Goal: Transaction & Acquisition: Purchase product/service

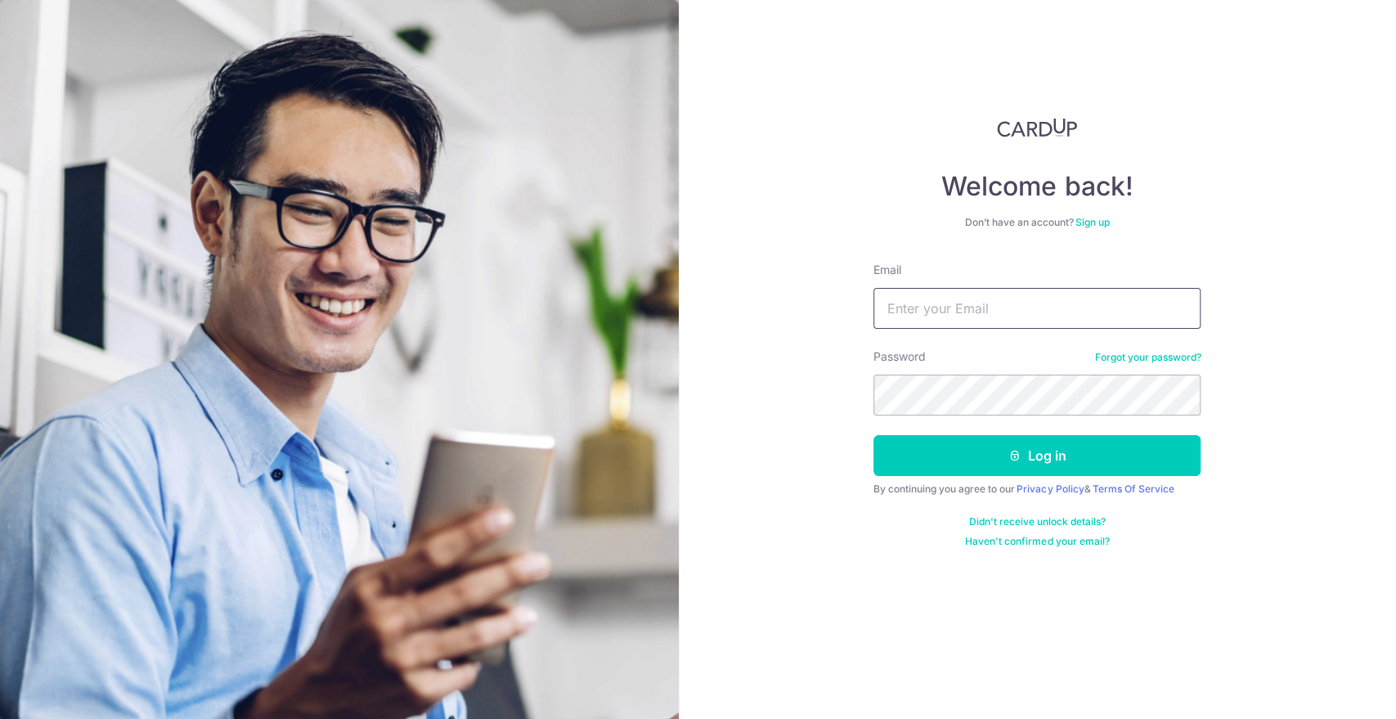
click at [963, 319] on input "Email" at bounding box center [1036, 308] width 327 height 41
type input "[EMAIL_ADDRESS][DOMAIN_NAME]"
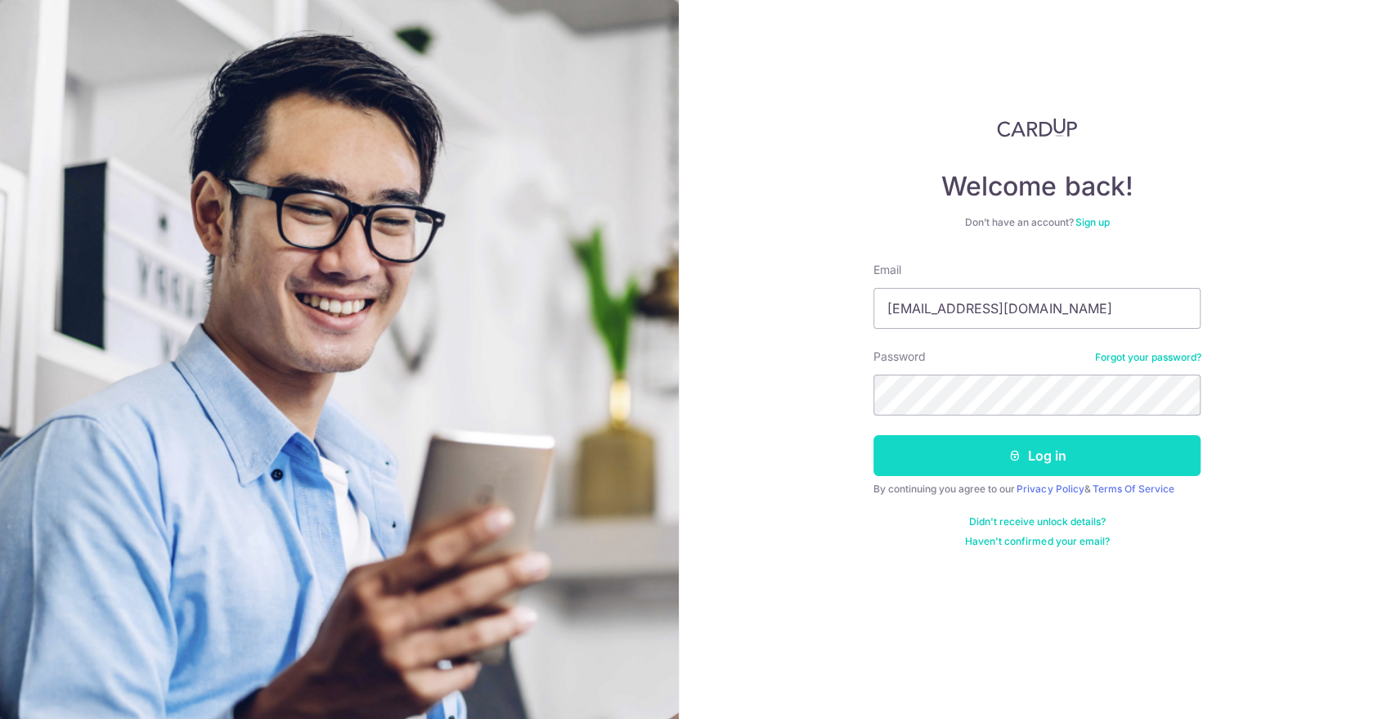
click at [1014, 460] on icon "submit" at bounding box center [1014, 455] width 13 height 13
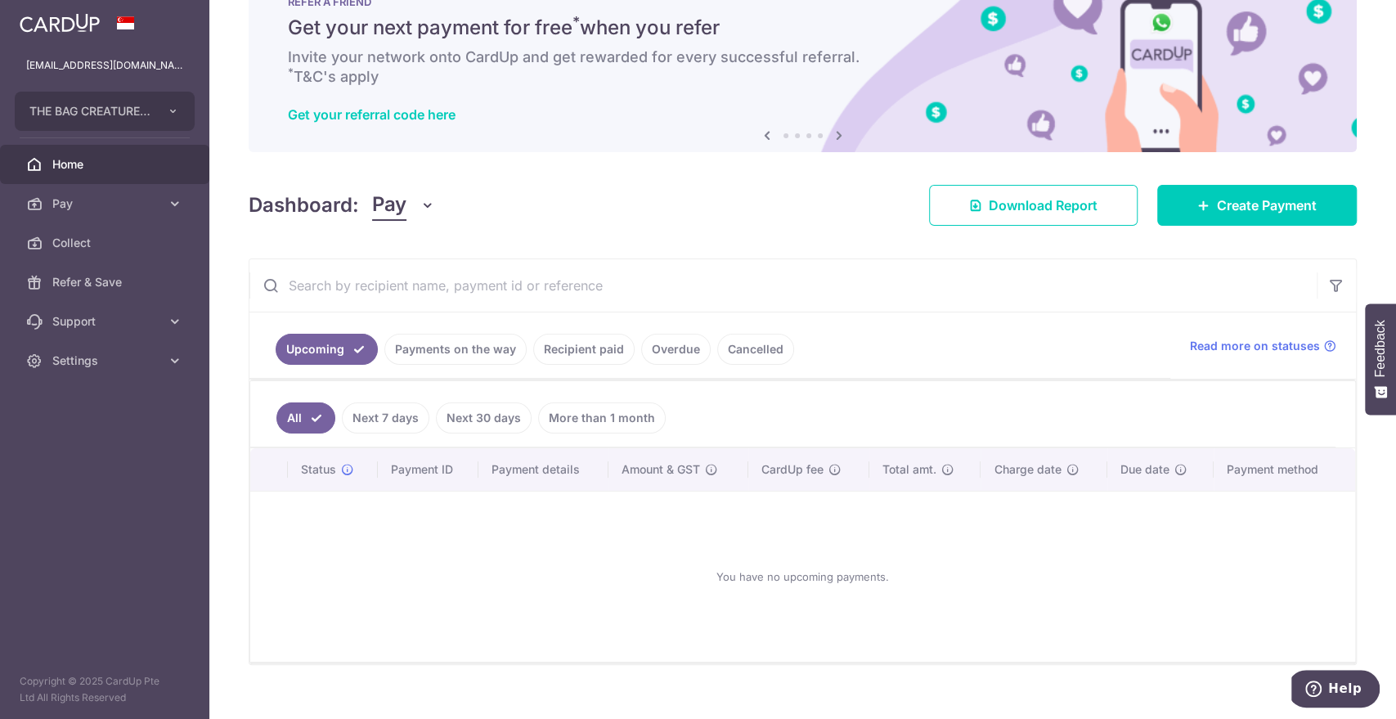
scroll to position [79, 0]
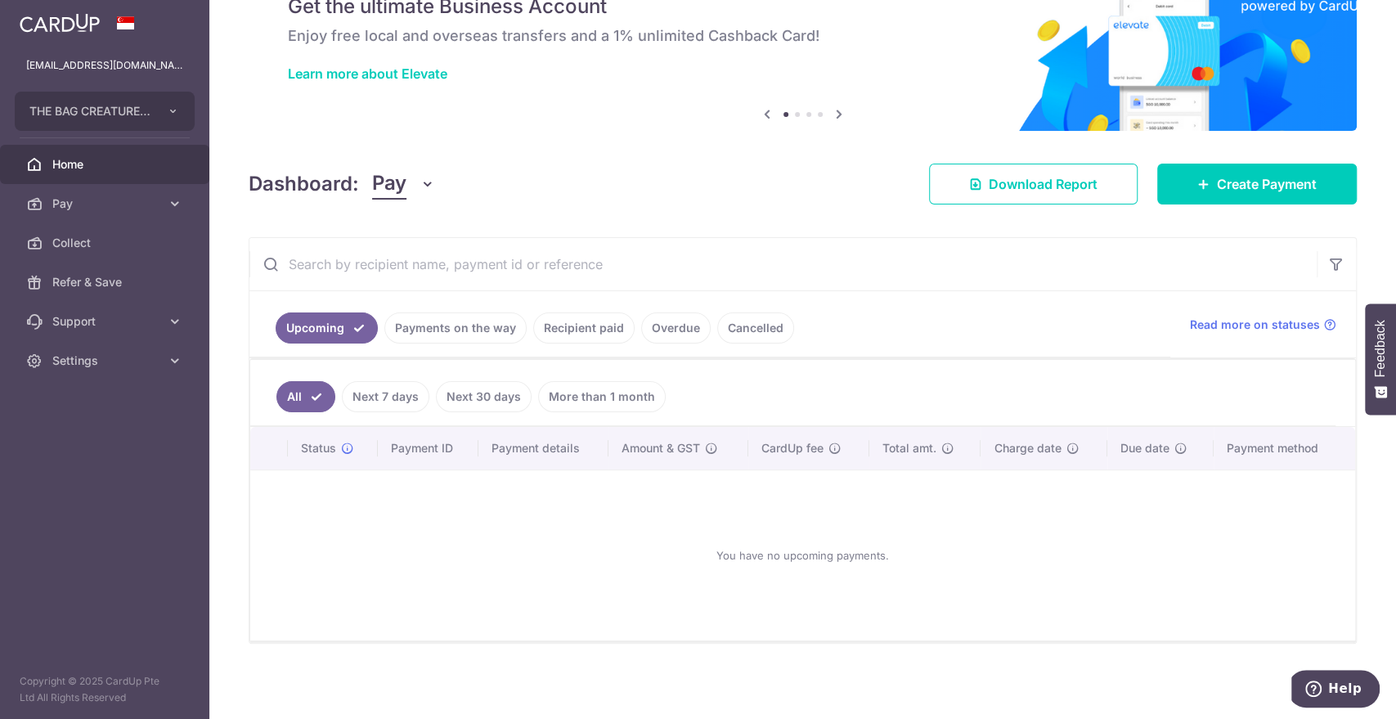
click at [619, 587] on div "You have no upcoming payments." at bounding box center [803, 555] width 1066 height 144
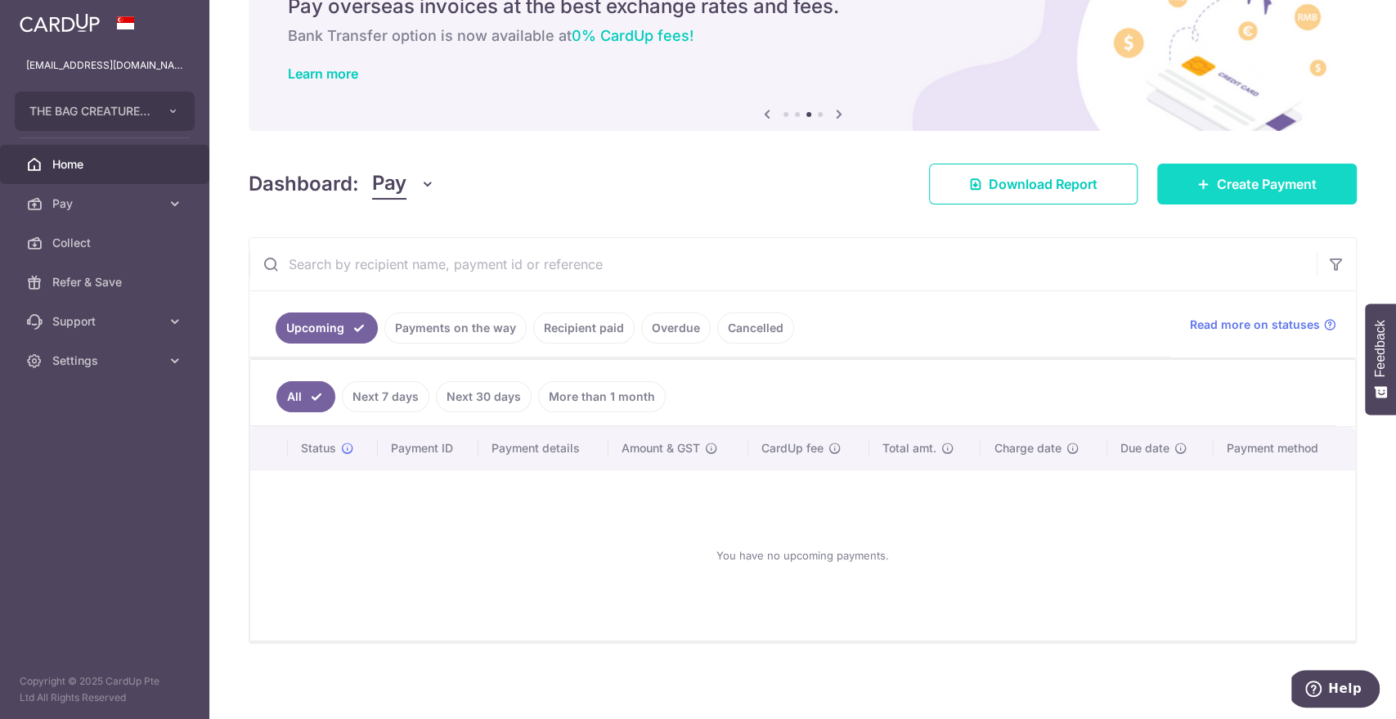
click at [1256, 191] on span "Create Payment" at bounding box center [1267, 184] width 100 height 20
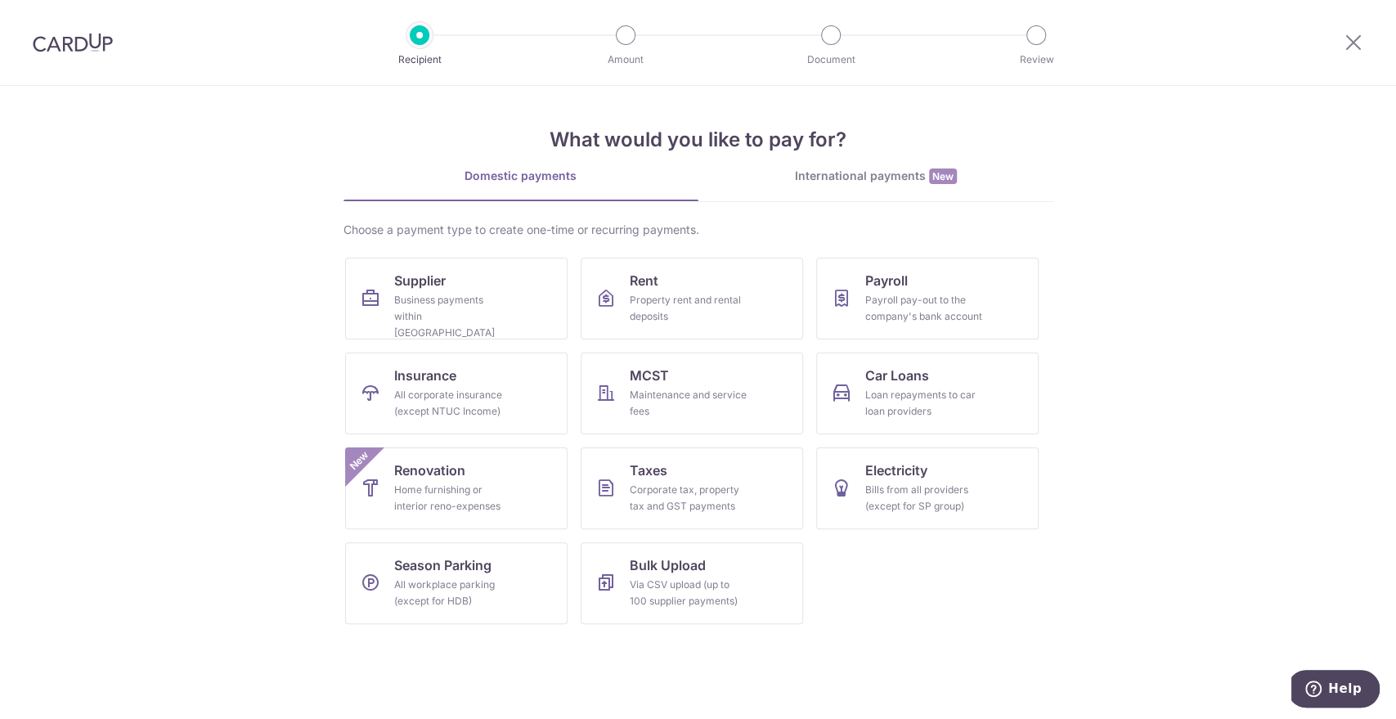
click at [814, 175] on div "International payments New" at bounding box center [875, 176] width 355 height 17
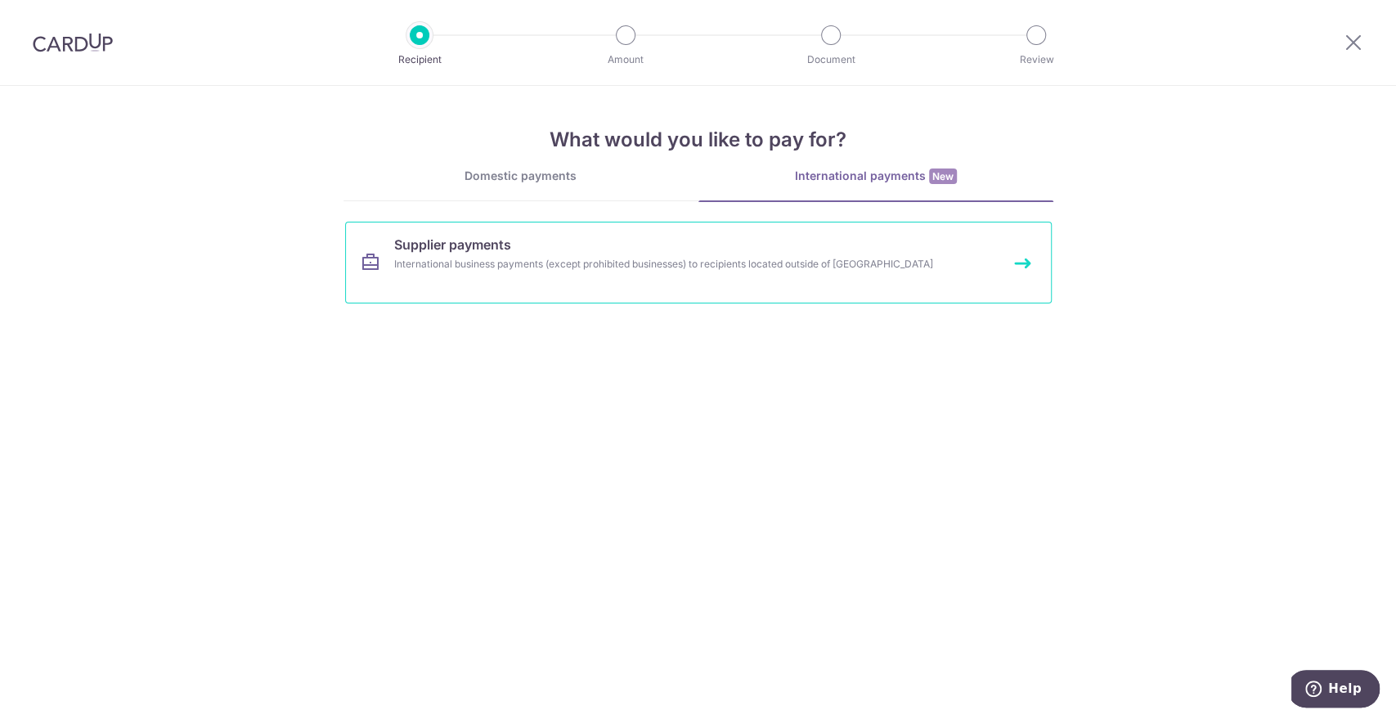
click at [650, 288] on link "Supplier payments International business payments (except prohibited businesses…" at bounding box center [698, 263] width 707 height 82
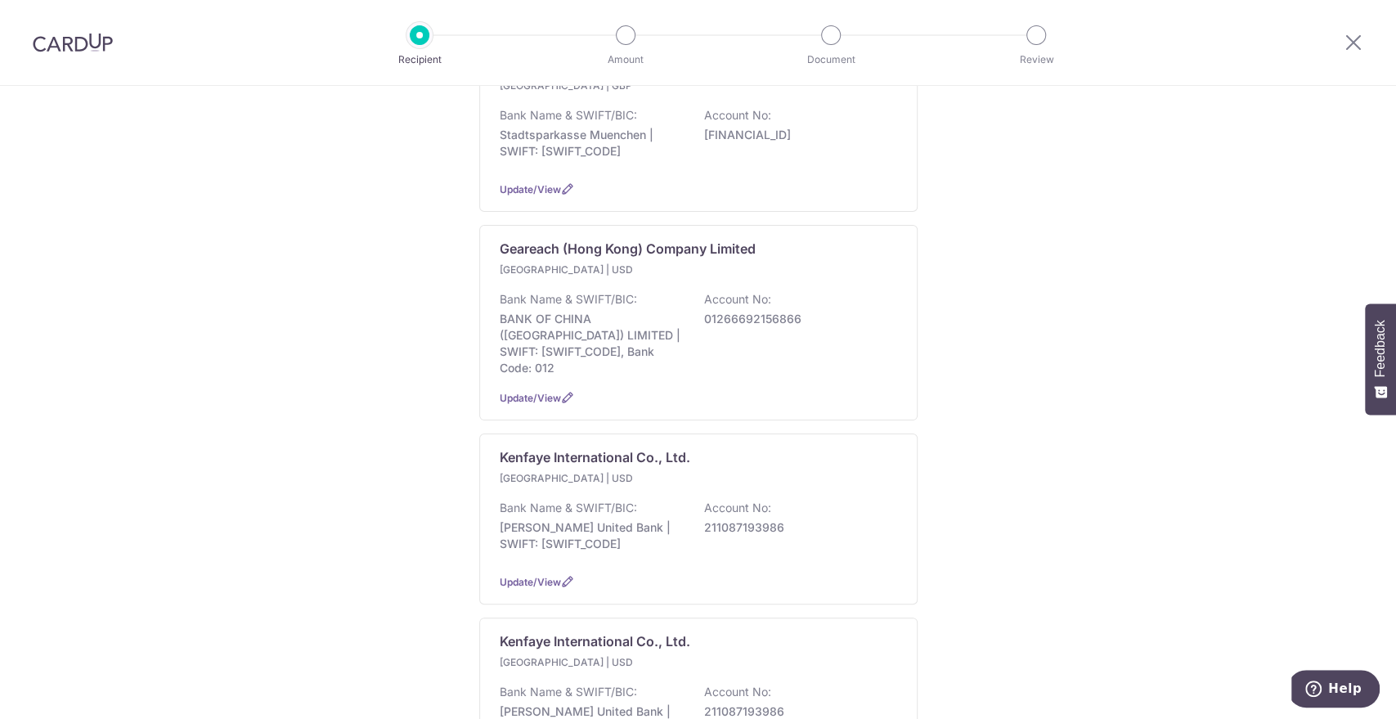
scroll to position [1594, 0]
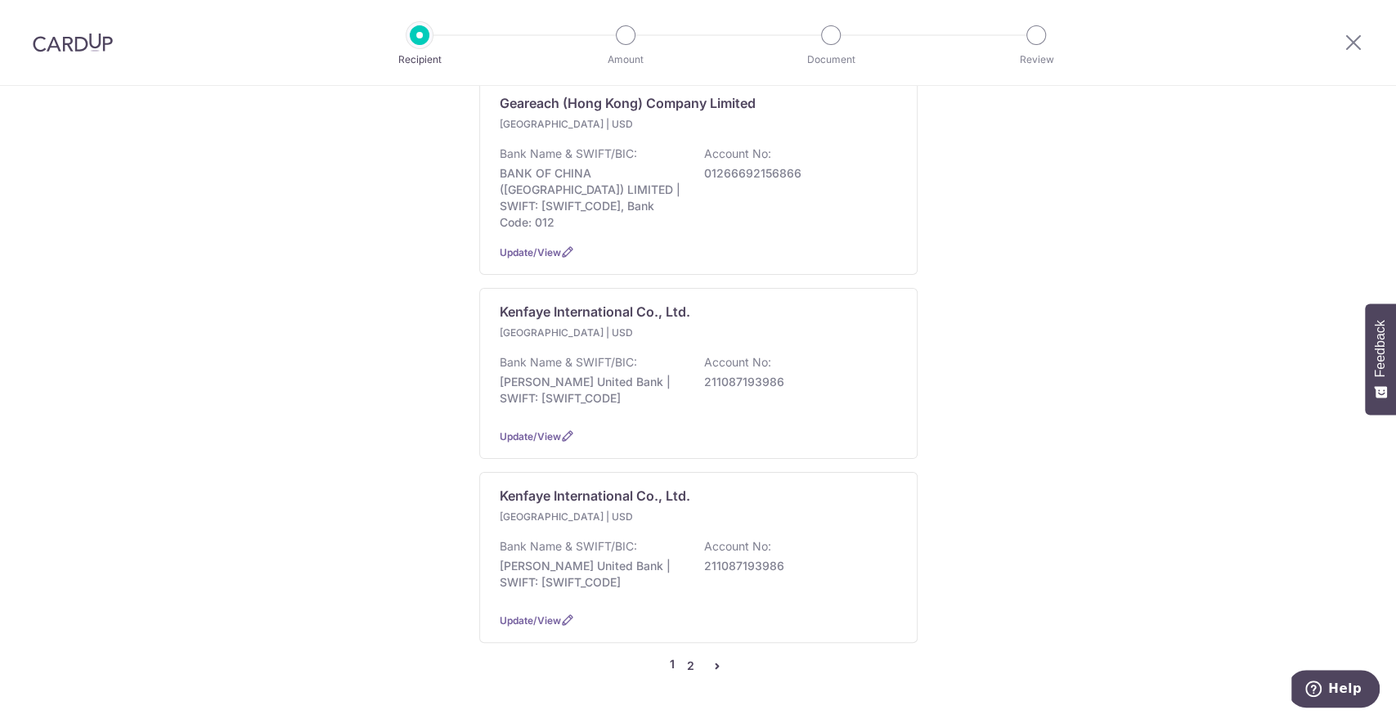
click at [687, 656] on link "2" at bounding box center [691, 666] width 20 height 20
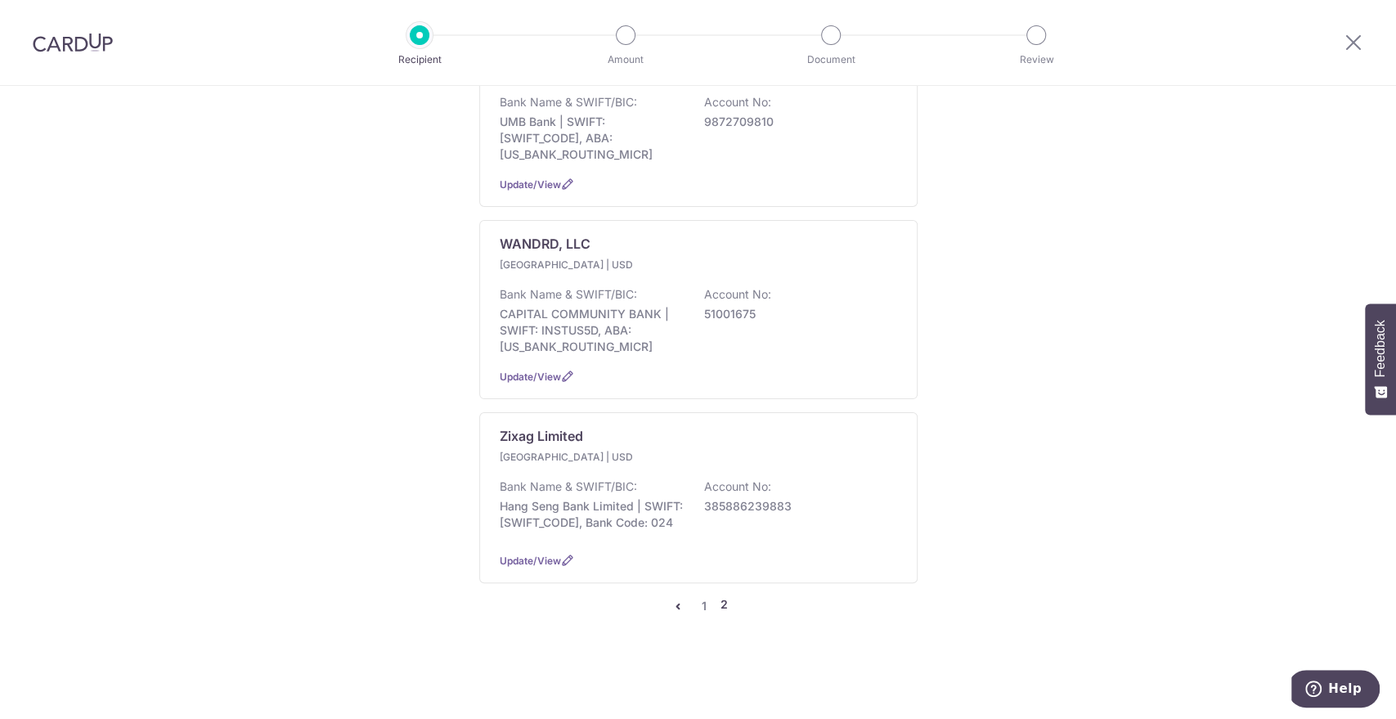
scroll to position [0, 0]
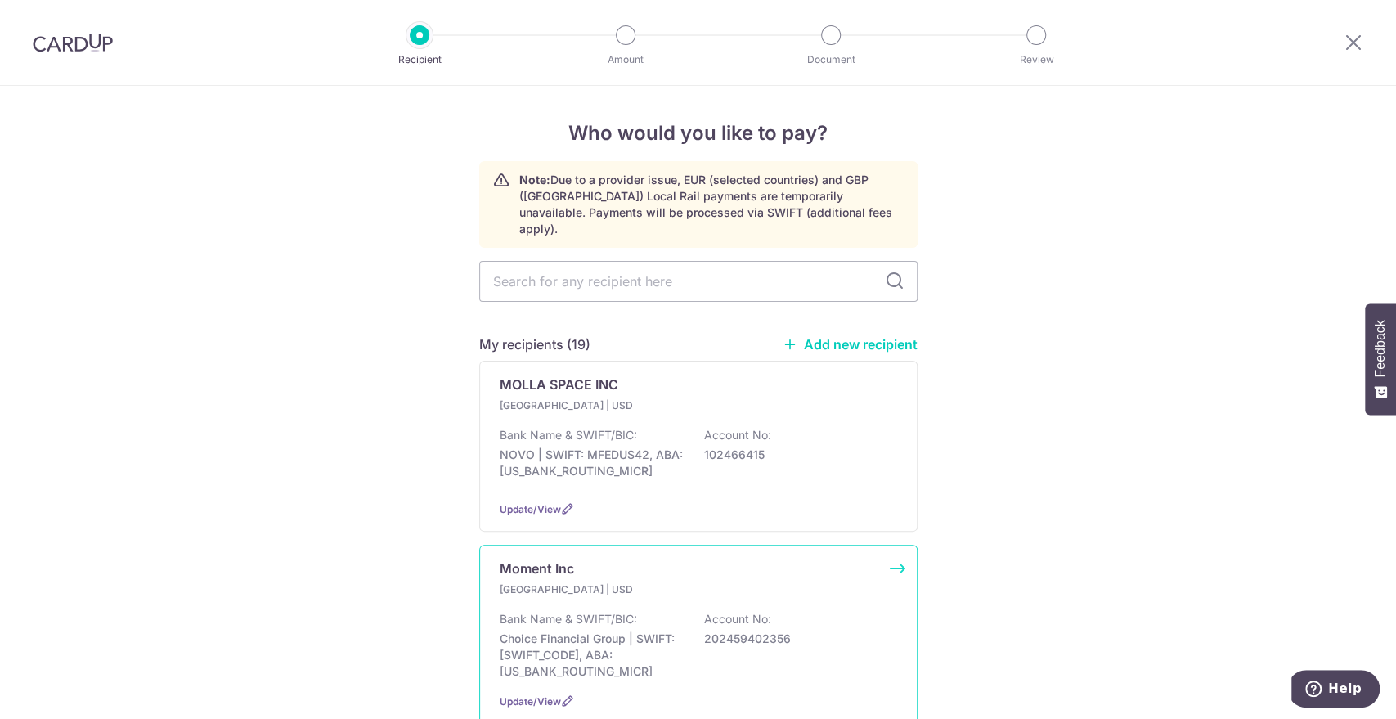
click at [815, 581] on div "United States | USD" at bounding box center [698, 589] width 397 height 16
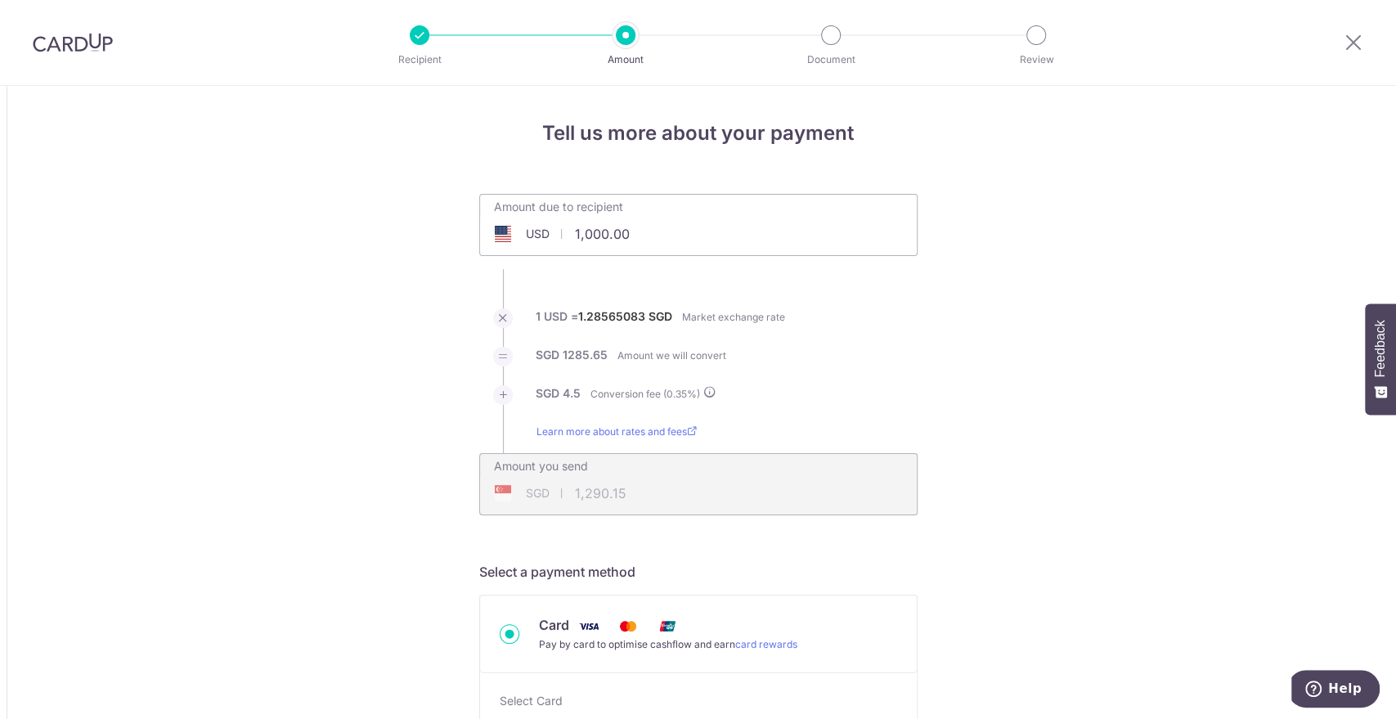
click at [650, 235] on input "1,000.00" at bounding box center [606, 234] width 253 height 38
type input "1,000.00"
type input "1,290.14"
click at [608, 242] on input "1,000.00" at bounding box center [606, 234] width 253 height 38
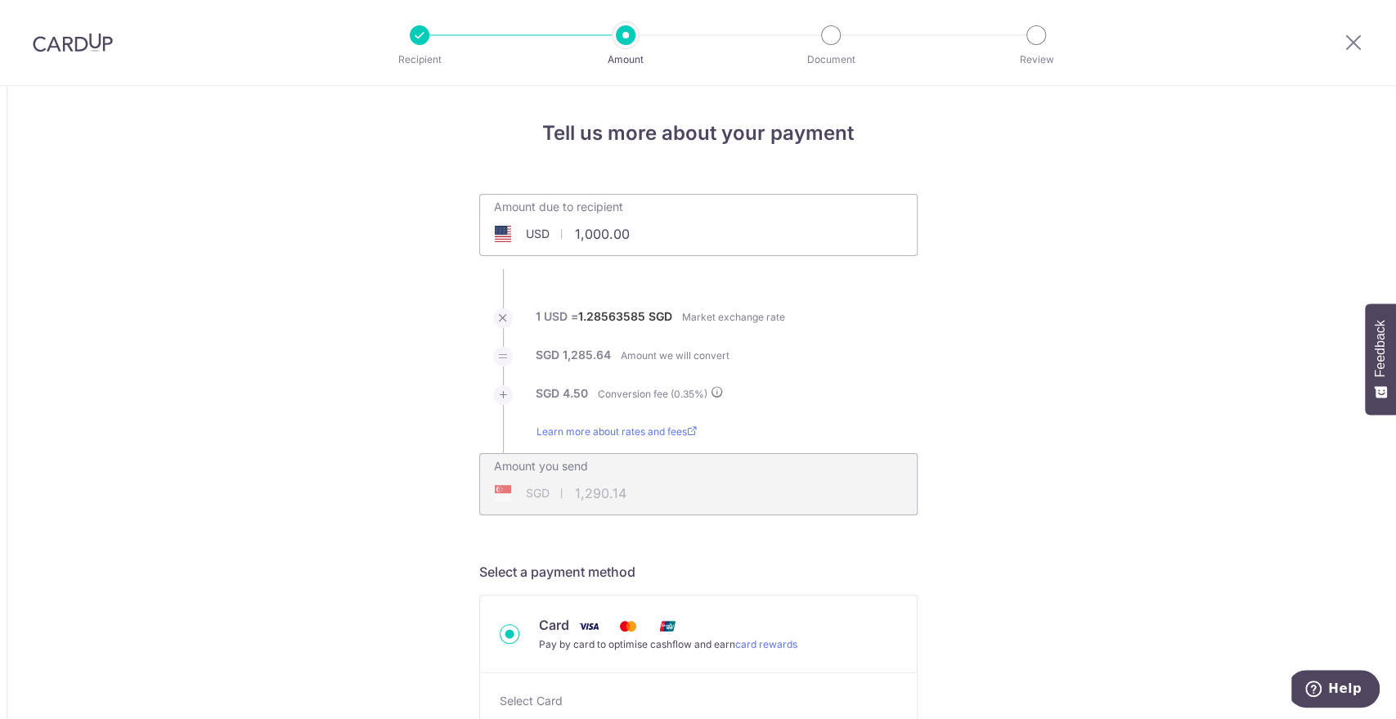
click at [608, 242] on input "1,000.00" at bounding box center [606, 234] width 253 height 38
paste input "5,120.51"
type input "5,120.51"
type input "6,606.10"
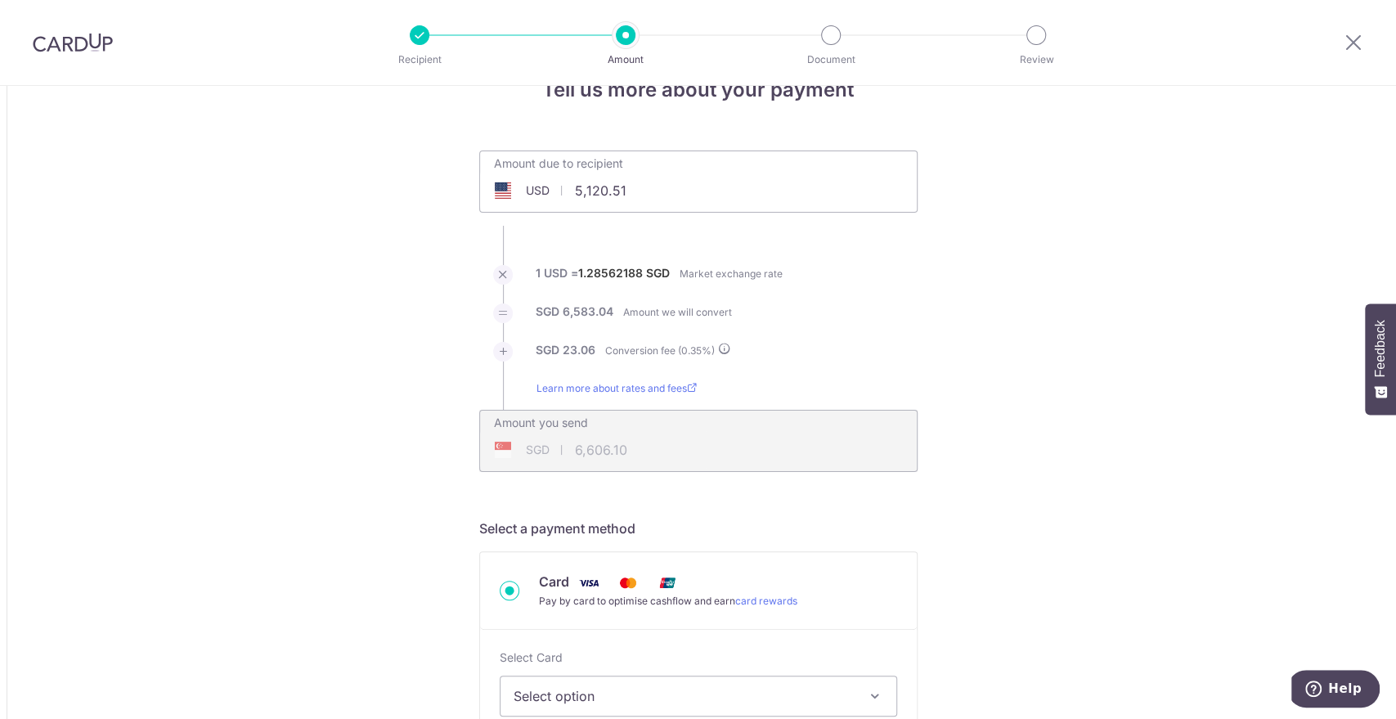
scroll to position [78, 0]
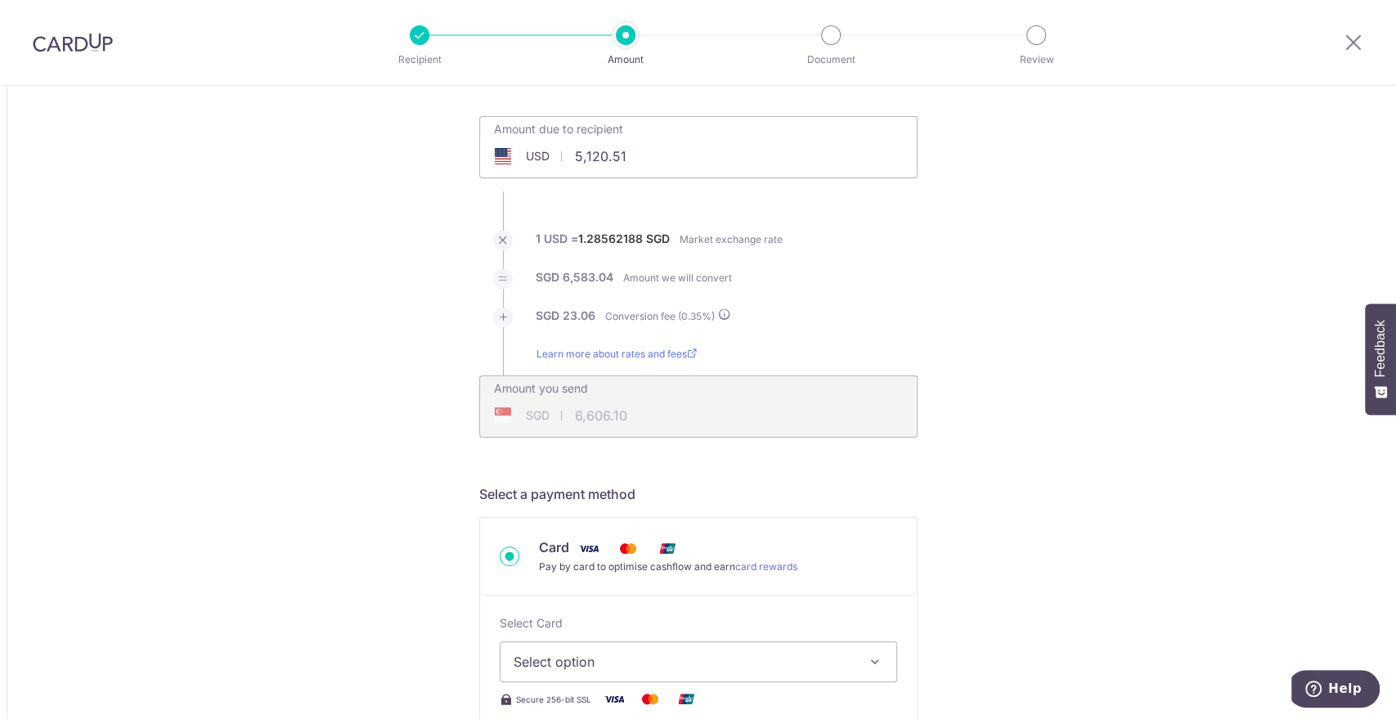
click at [590, 410] on div "SGD 6,606.10 6606.1" at bounding box center [593, 416] width 227 height 38
click at [792, 427] on div "Amount you send SGD 6,606.10 6606.1" at bounding box center [698, 406] width 438 height 62
click at [624, 428] on div "SGD 6,606.10 6606.1" at bounding box center [593, 416] width 227 height 38
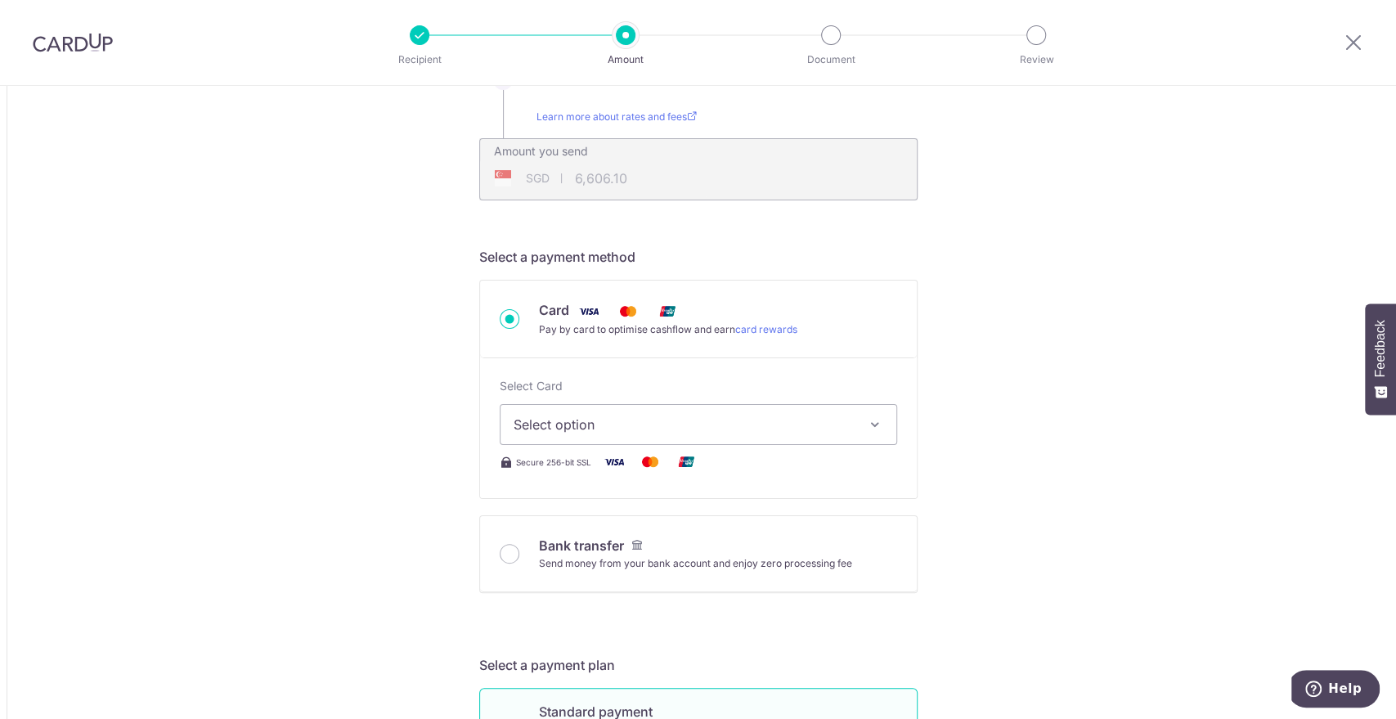
scroll to position [330, 0]
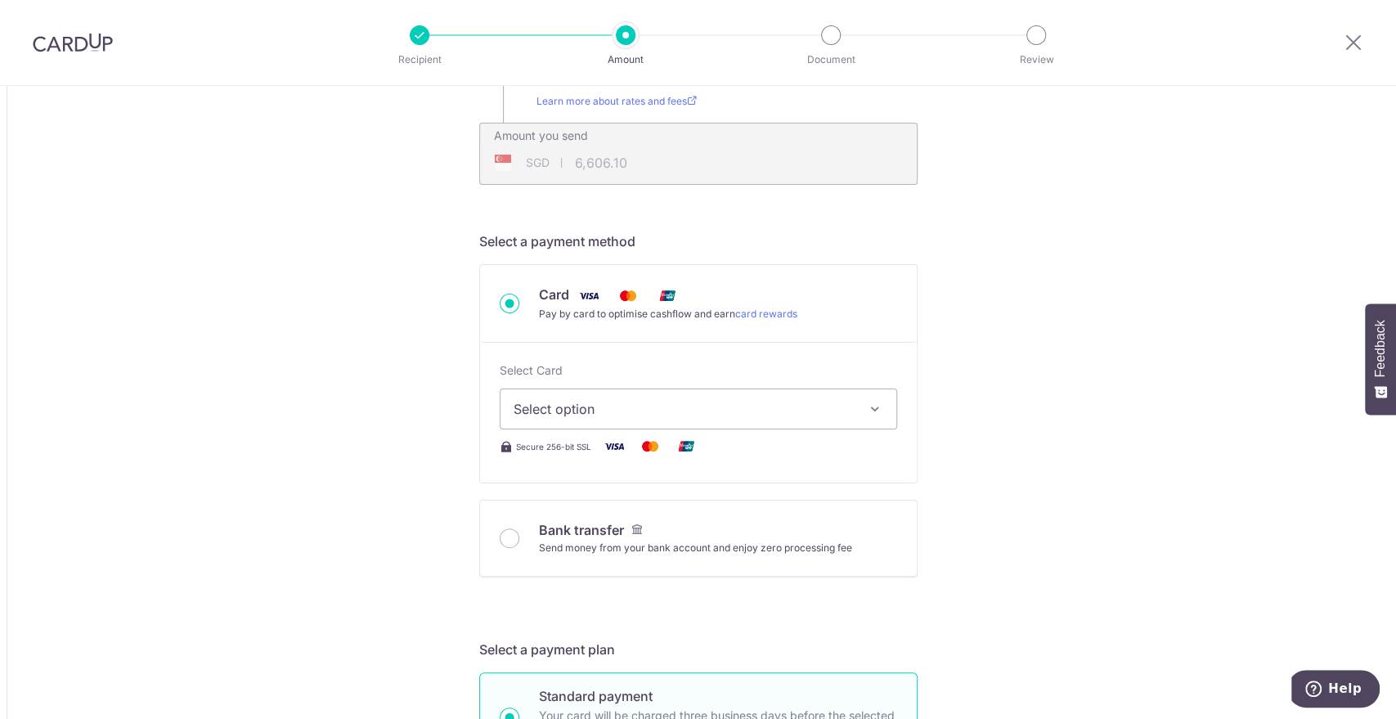
click at [628, 415] on span "Select option" at bounding box center [684, 409] width 340 height 20
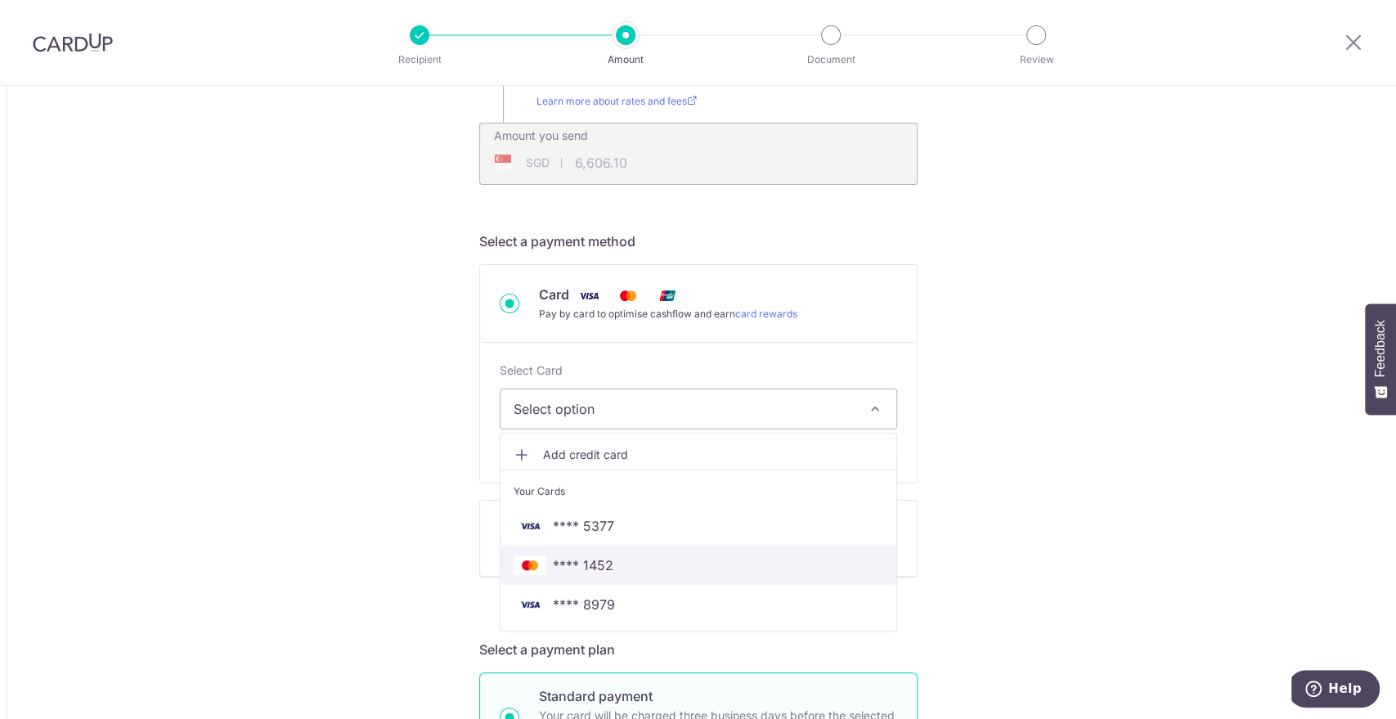
drag, startPoint x: 653, startPoint y: 566, endPoint x: 969, endPoint y: 570, distance: 315.7
click at [654, 566] on span "**** 1452" at bounding box center [699, 565] width 370 height 20
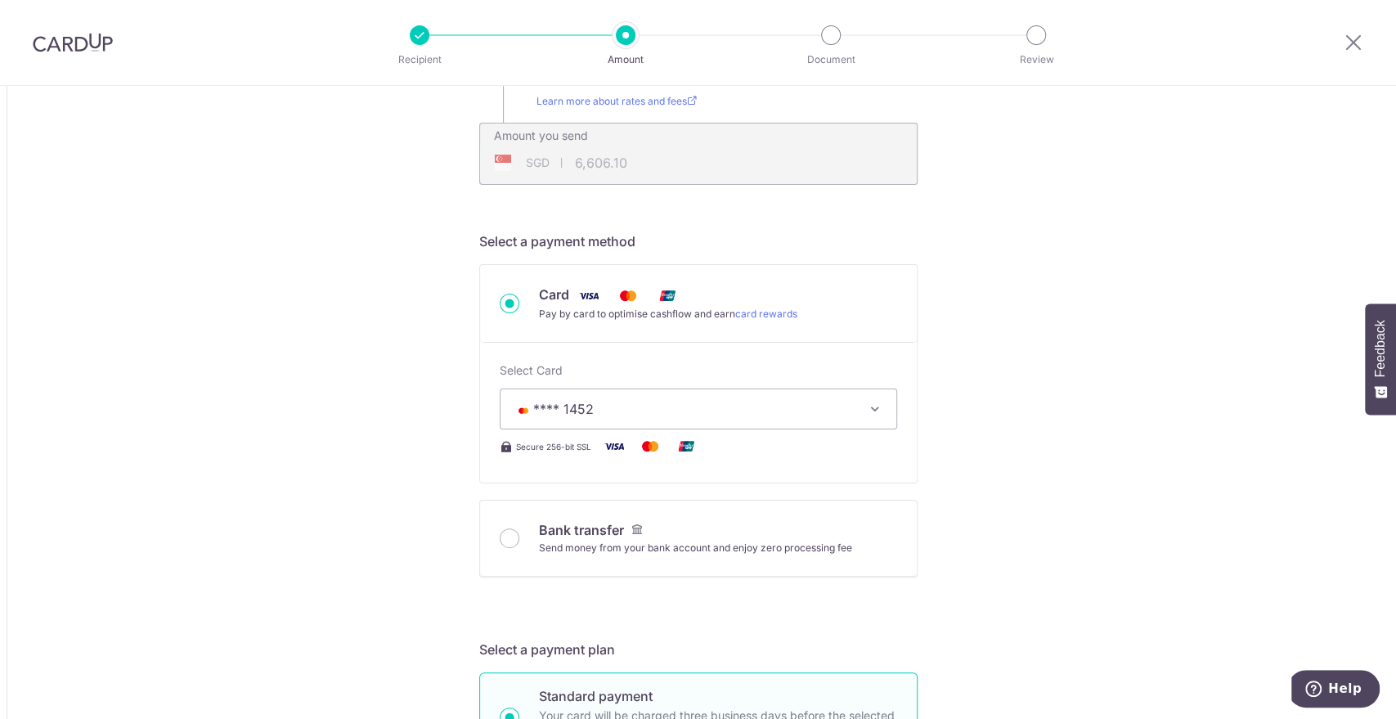
type input "5,120.51"
type input "6,606.20"
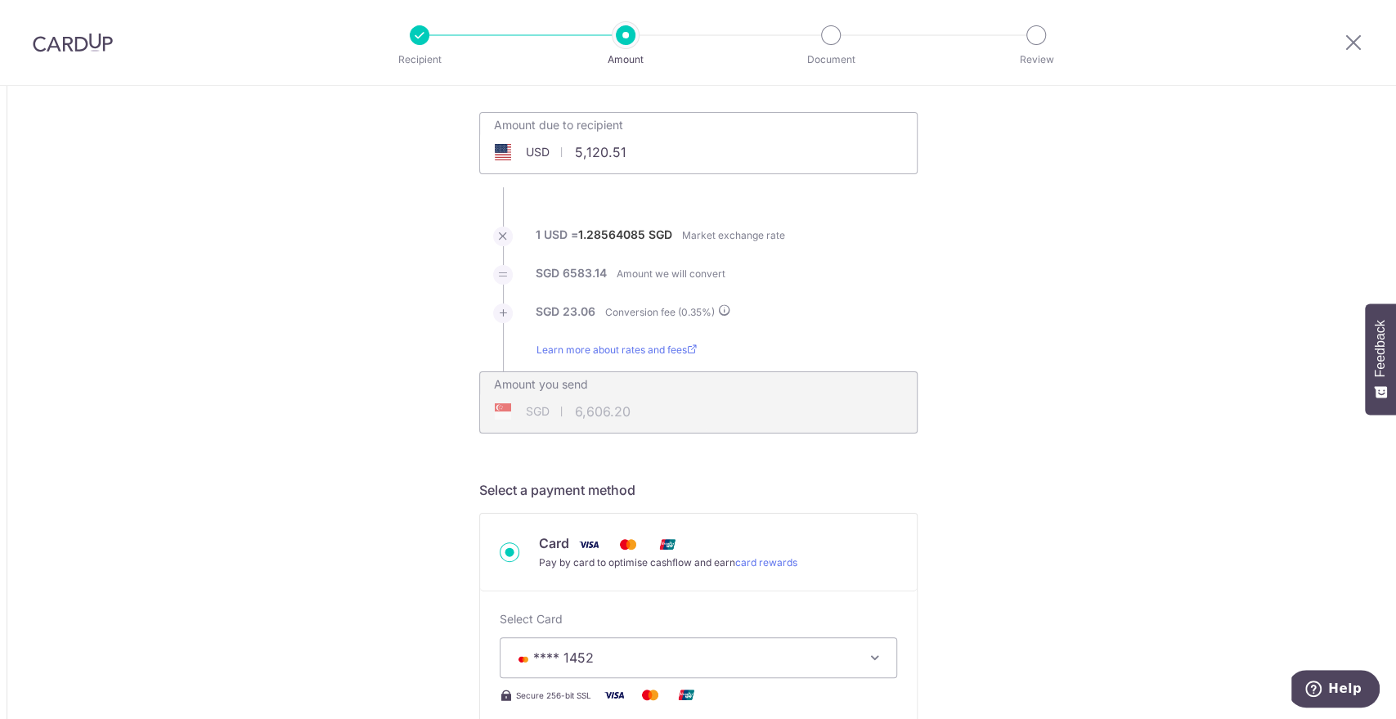
scroll to position [0, 0]
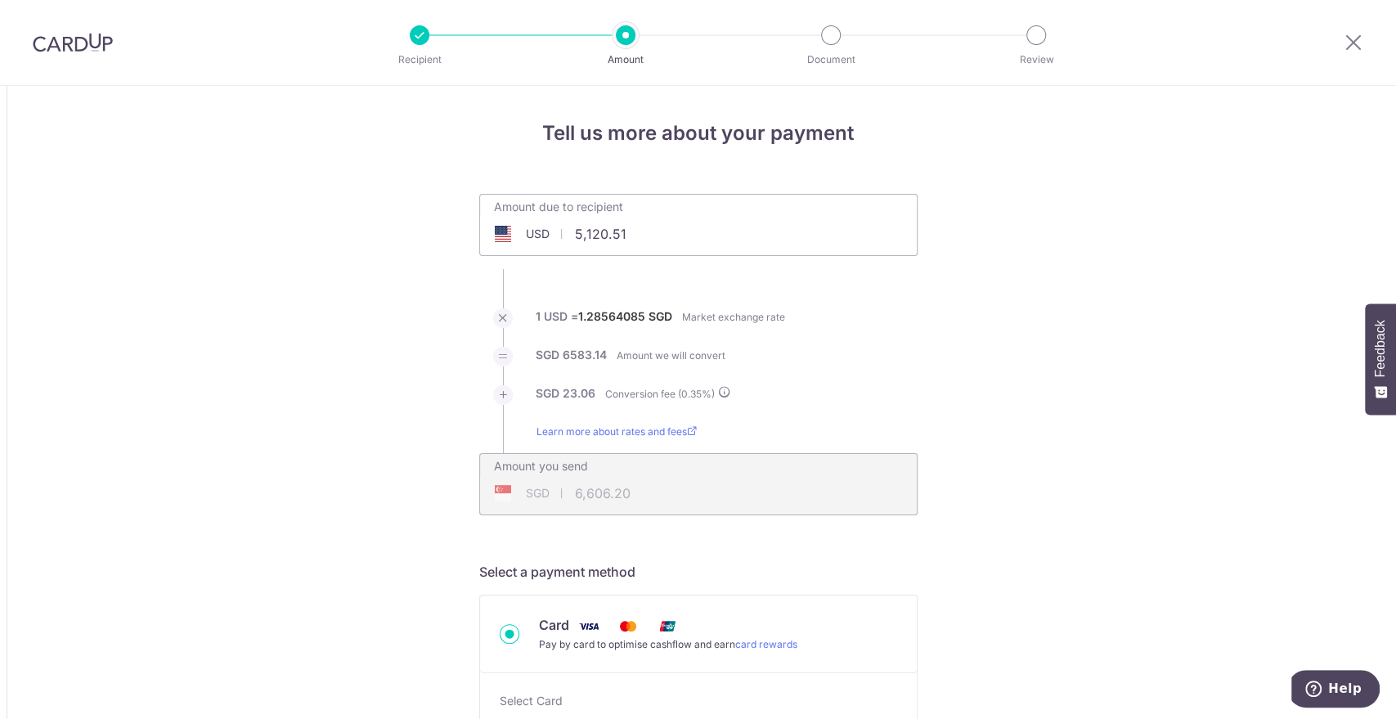
click at [1364, 52] on div at bounding box center [1353, 42] width 85 height 85
click at [1358, 44] on icon at bounding box center [1354, 42] width 20 height 20
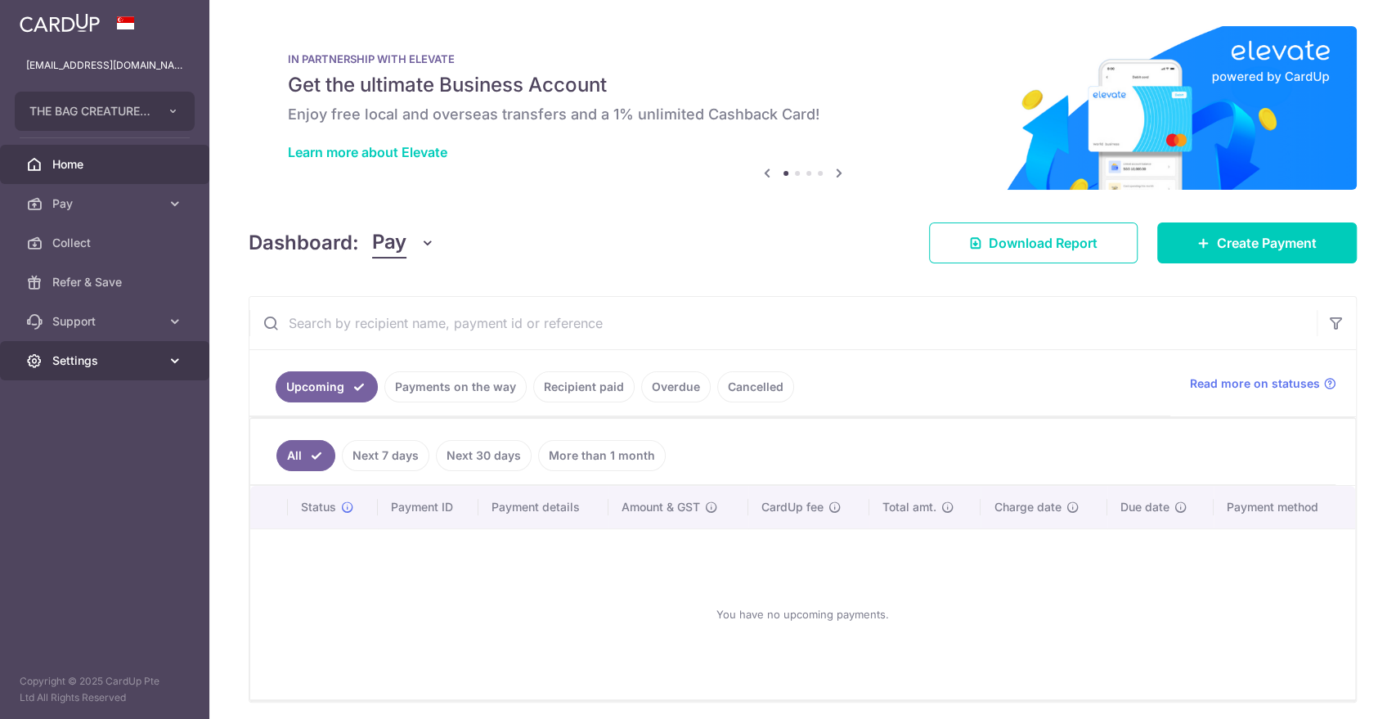
click at [82, 359] on span "Settings" at bounding box center [106, 360] width 108 height 16
click at [83, 359] on span "Settings" at bounding box center [106, 360] width 108 height 16
click at [97, 167] on span "Home" at bounding box center [106, 164] width 108 height 16
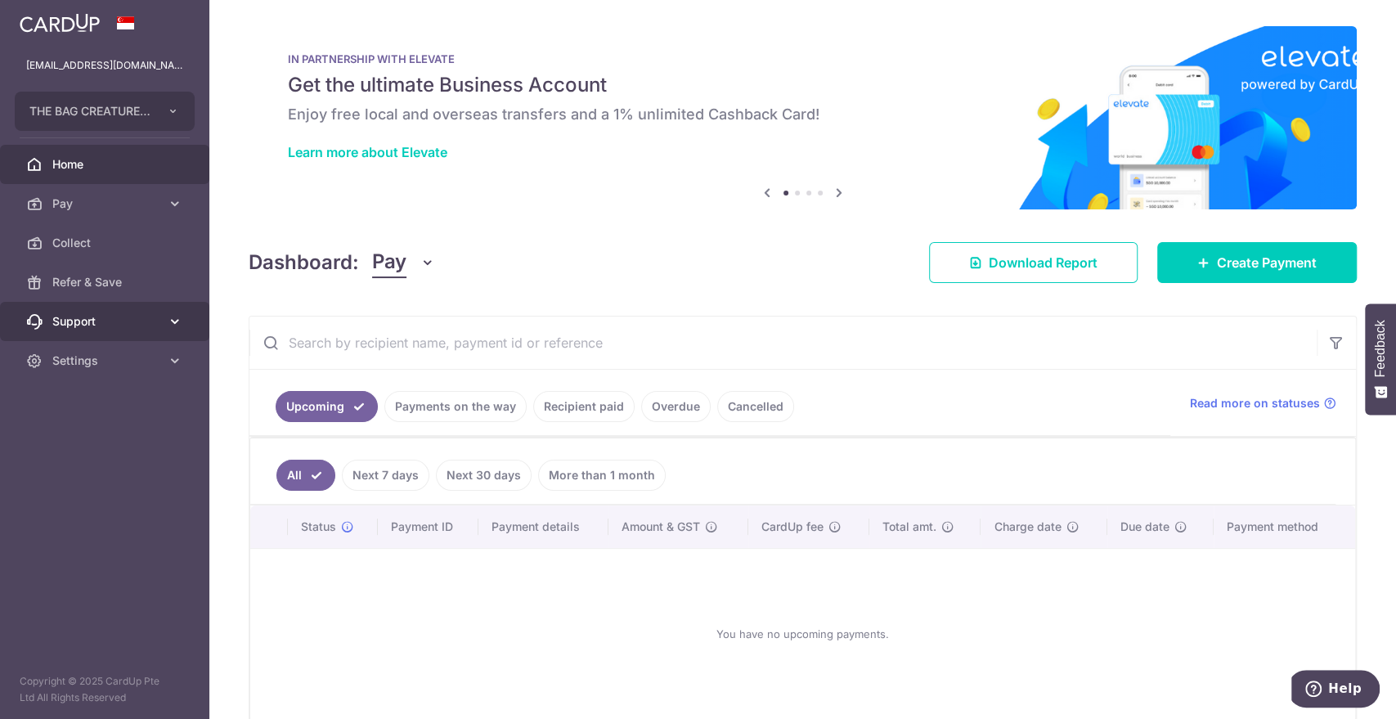
click at [100, 321] on span "Support" at bounding box center [106, 321] width 108 height 16
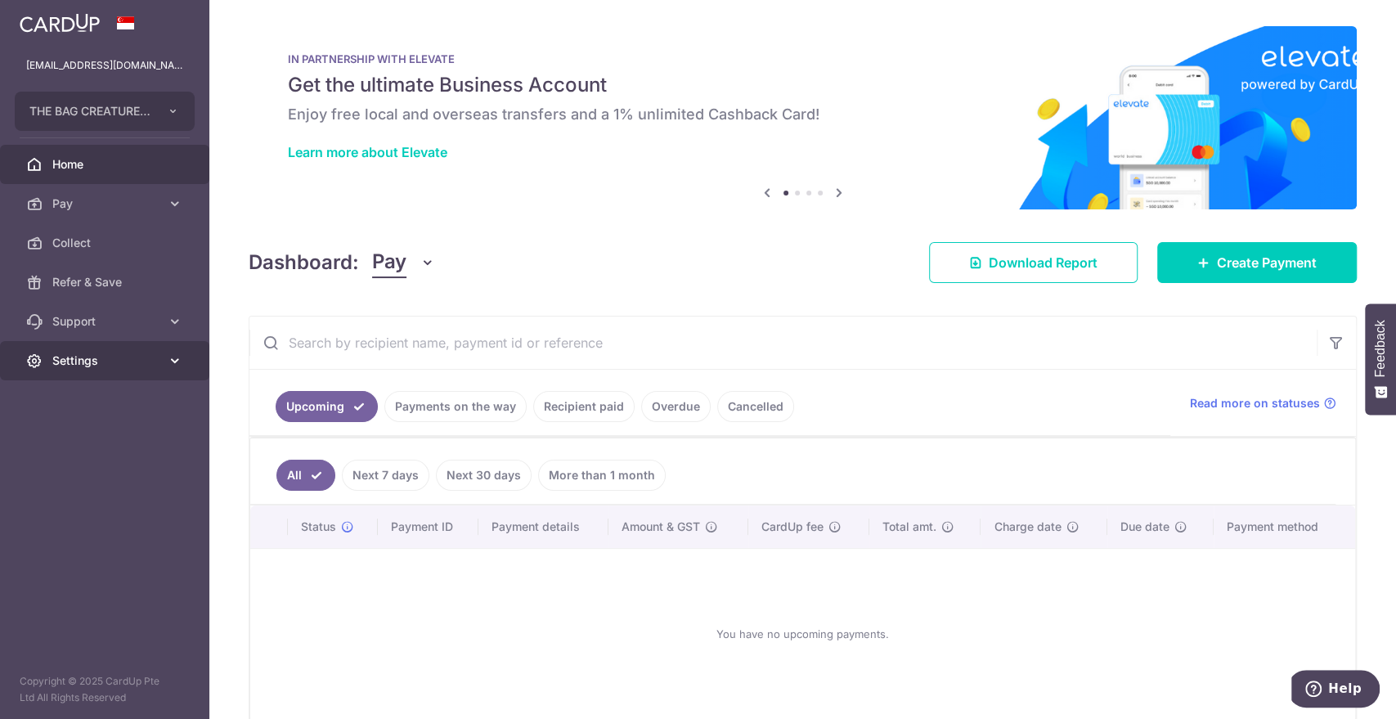
click at [107, 369] on link "Settings" at bounding box center [104, 360] width 209 height 39
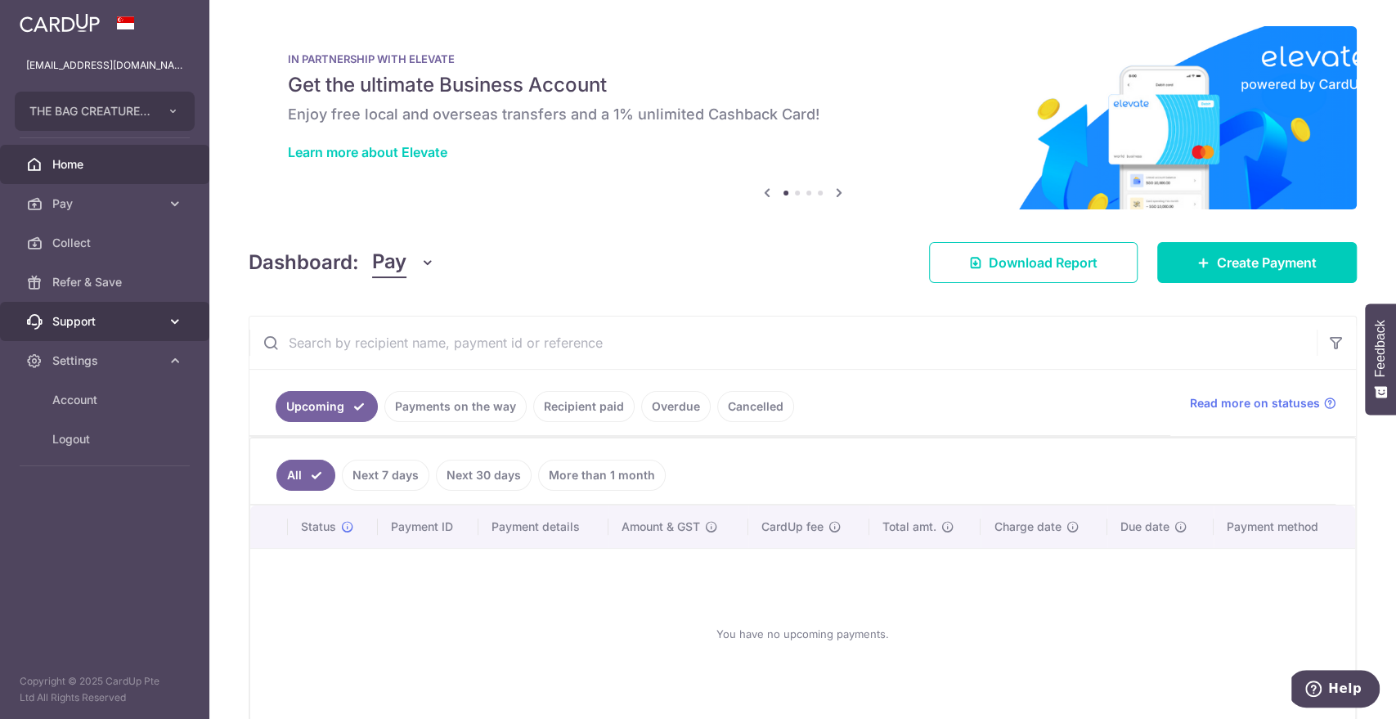
click at [123, 310] on link "Support" at bounding box center [104, 321] width 209 height 39
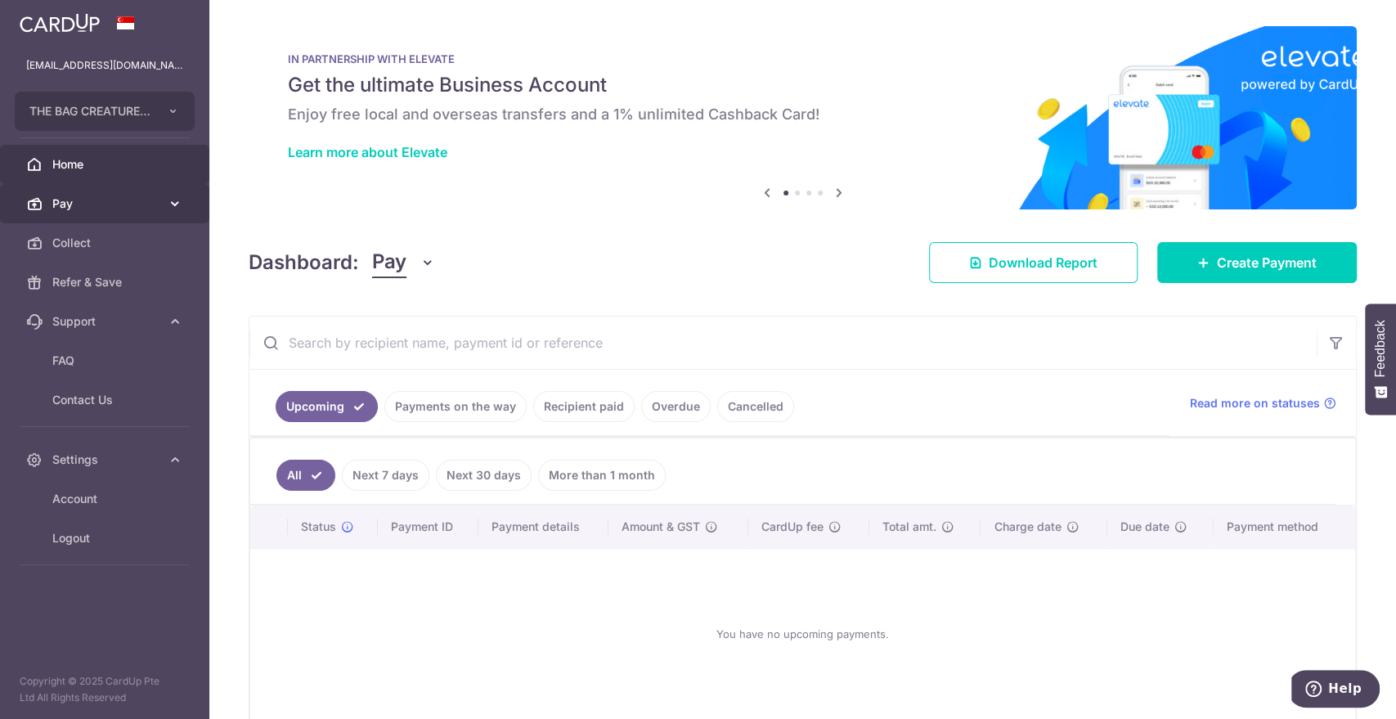
click at [147, 201] on span "Pay" at bounding box center [106, 203] width 108 height 16
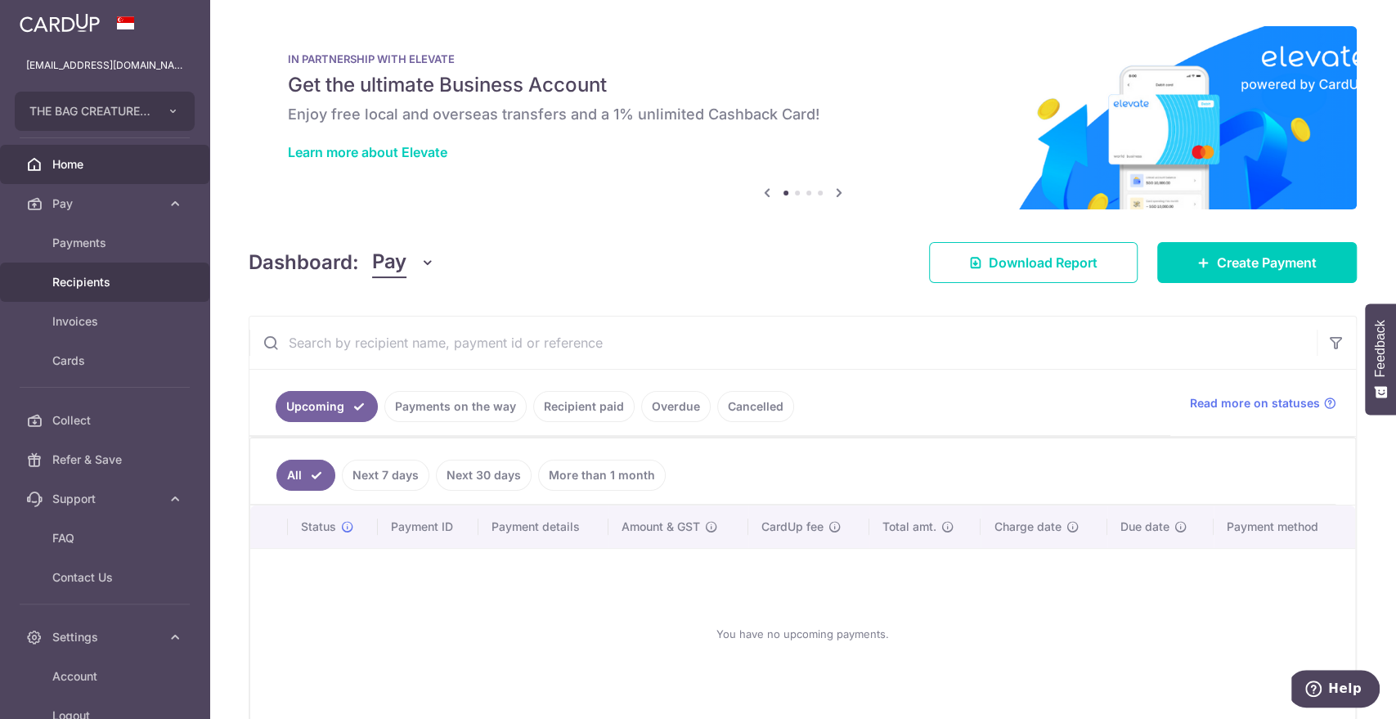
click at [122, 283] on span "Recipients" at bounding box center [106, 282] width 108 height 16
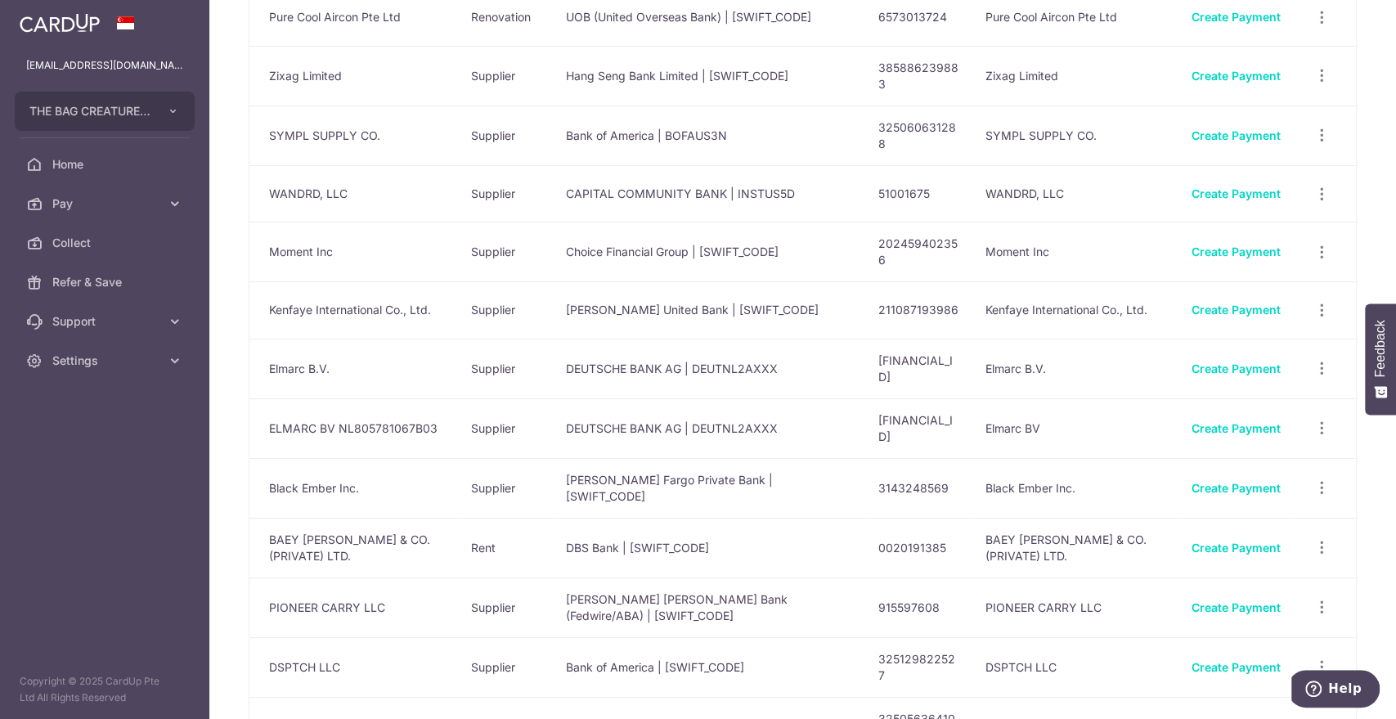
scroll to position [553, 0]
click at [707, 250] on td "Choice Financial Group | [SWIFT_CODE]" at bounding box center [708, 255] width 312 height 60
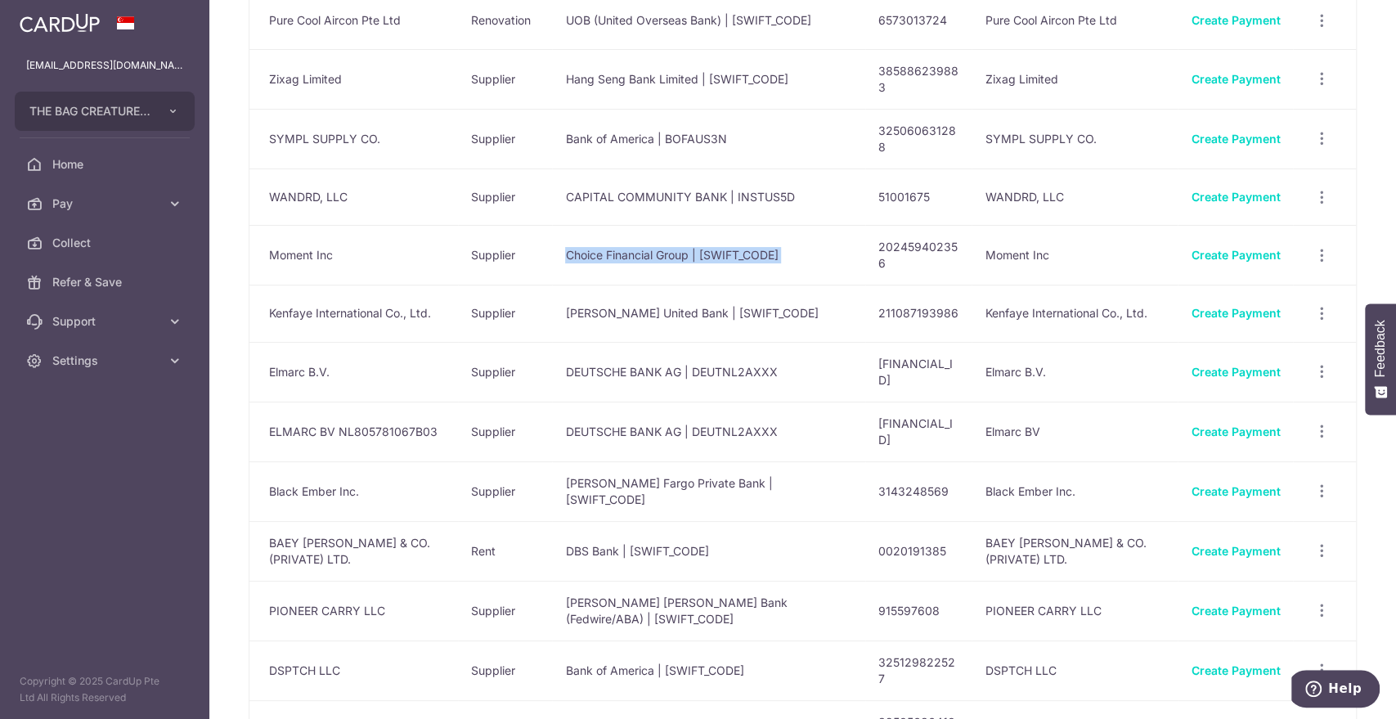
click at [707, 250] on td "Choice Financial Group | [SWIFT_CODE]" at bounding box center [708, 255] width 312 height 60
click at [1258, 290] on span "View/Edit" at bounding box center [1266, 300] width 111 height 20
